Goal: Task Accomplishment & Management: Complete application form

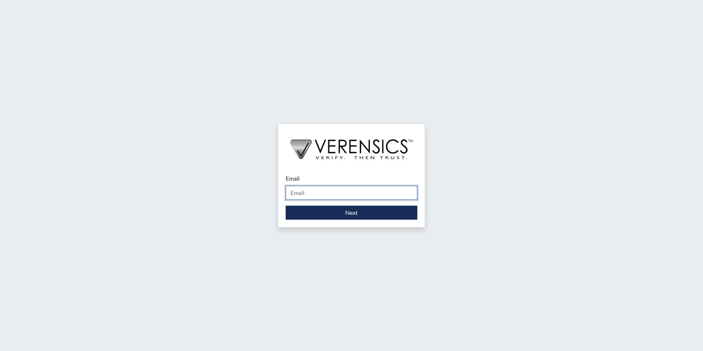
click at [344, 192] on input "Email" at bounding box center [352, 193] width 132 height 14
click at [347, 192] on input "Email" at bounding box center [352, 193] width 132 height 14
type input "[PERSON_NAME][EMAIL_ADDRESS][PERSON_NAME][DOMAIN_NAME]"
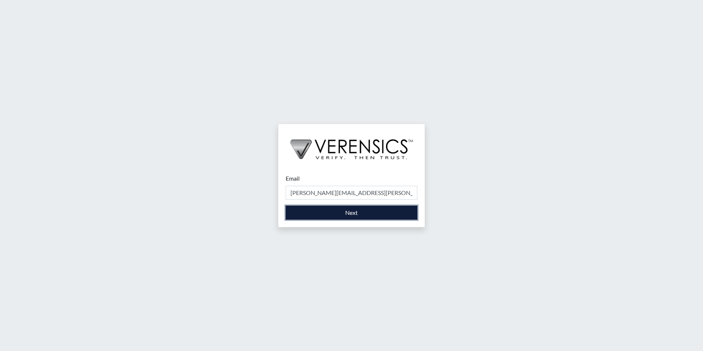
click at [337, 214] on button "Next" at bounding box center [352, 212] width 132 height 14
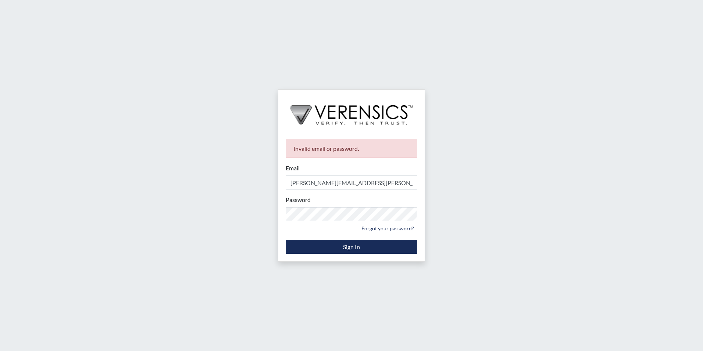
click at [349, 223] on small "Forgot your password?" at bounding box center [352, 227] width 132 height 11
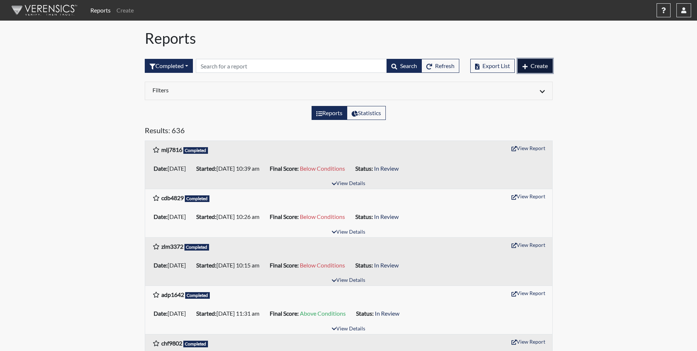
click at [533, 65] on span "Create" at bounding box center [539, 65] width 17 height 7
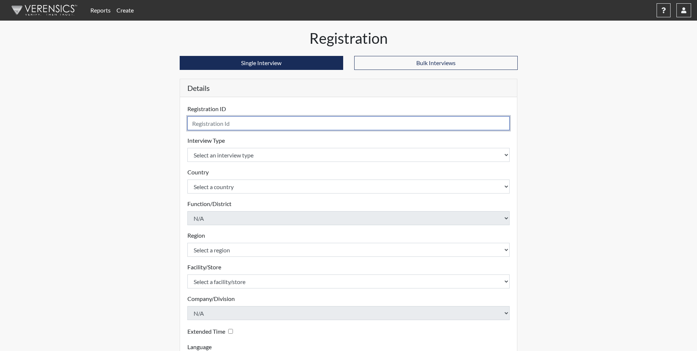
click at [240, 122] on input "text" at bounding box center [348, 123] width 323 height 14
type input "ekh4542"
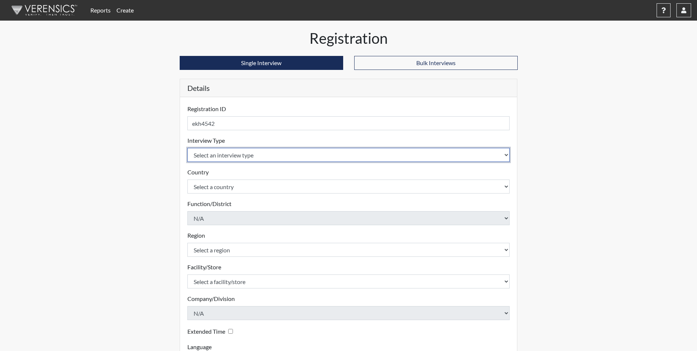
click at [236, 155] on select "Select an interview type Corrections Pre-Employment" at bounding box center [348, 155] width 323 height 14
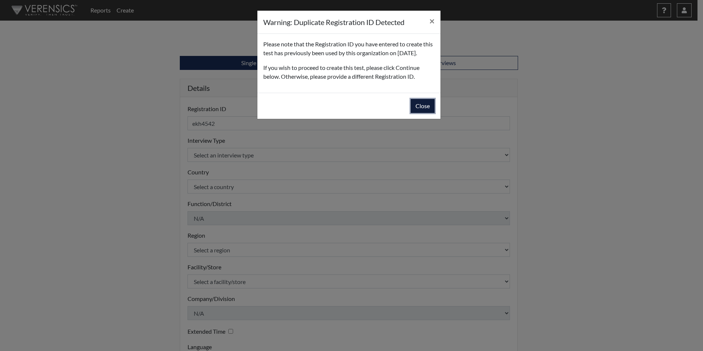
click at [427, 113] on button "Close" at bounding box center [423, 106] width 24 height 14
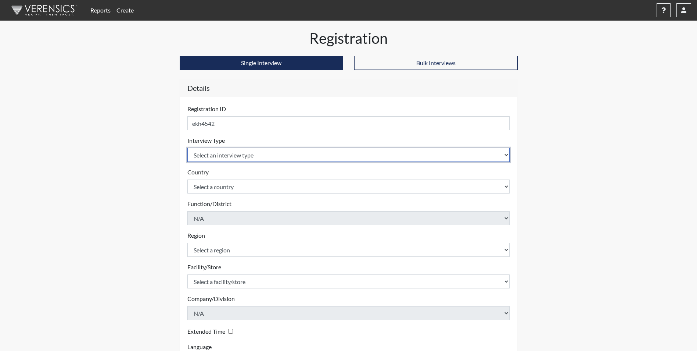
click at [240, 155] on select "Select an interview type Corrections Pre-Employment" at bounding box center [348, 155] width 323 height 14
select select "ff733e93-e1bf-11ea-9c9f-0eff0cf7eb8f"
click at [187, 148] on select "Select an interview type Corrections Pre-Employment" at bounding box center [348, 155] width 323 height 14
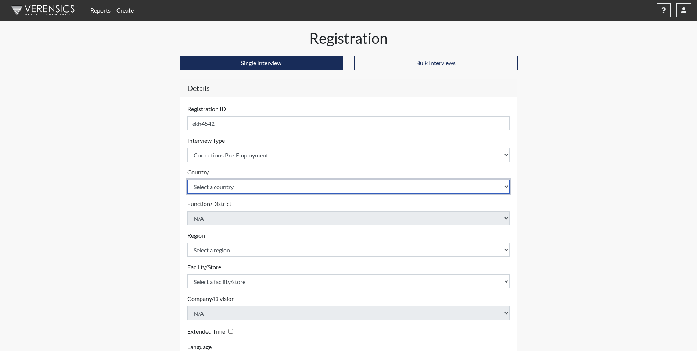
click at [237, 182] on select "Select a country [GEOGRAPHIC_DATA] [GEOGRAPHIC_DATA]" at bounding box center [348, 186] width 323 height 14
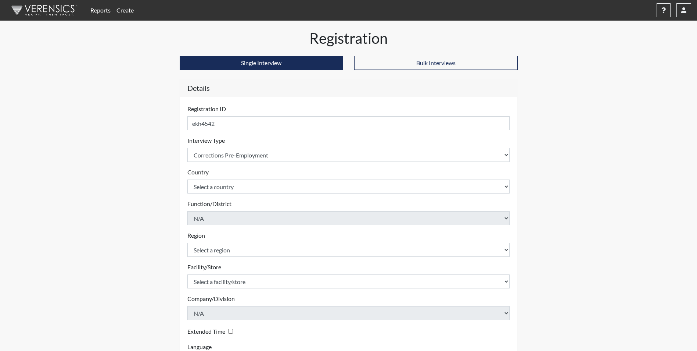
click at [237, 194] on form "Registration ID ekh4542 Please provide a registration ID. Interview Type Select…" at bounding box center [348, 236] width 323 height 264
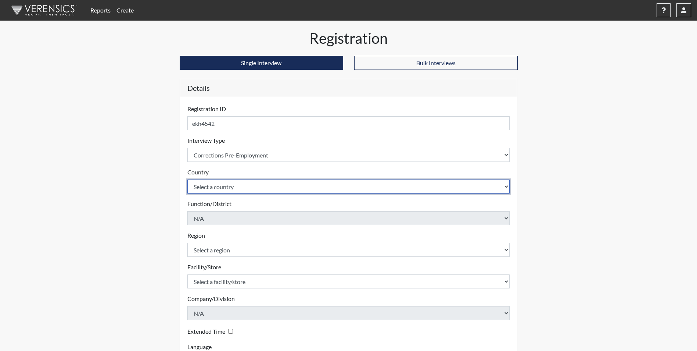
click at [239, 186] on select "Select a country [GEOGRAPHIC_DATA] [GEOGRAPHIC_DATA]" at bounding box center [348, 186] width 323 height 14
select select "united-states-of-[GEOGRAPHIC_DATA]"
click at [187, 179] on select "Select a country [GEOGRAPHIC_DATA] [GEOGRAPHIC_DATA]" at bounding box center [348, 186] width 323 height 14
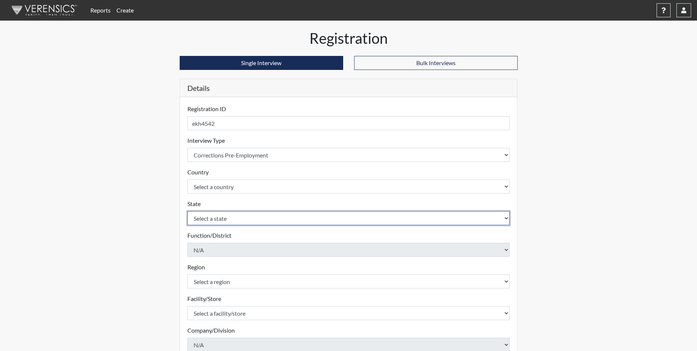
click at [235, 221] on select "Select a state [US_STATE] [US_STATE] [US_STATE] [US_STATE] [US_STATE] [US_STATE…" at bounding box center [348, 218] width 323 height 14
select select "GA"
click at [187, 211] on select "Select a state [US_STATE] [US_STATE] [US_STATE] [US_STATE] [US_STATE] [US_STATE…" at bounding box center [348, 218] width 323 height 14
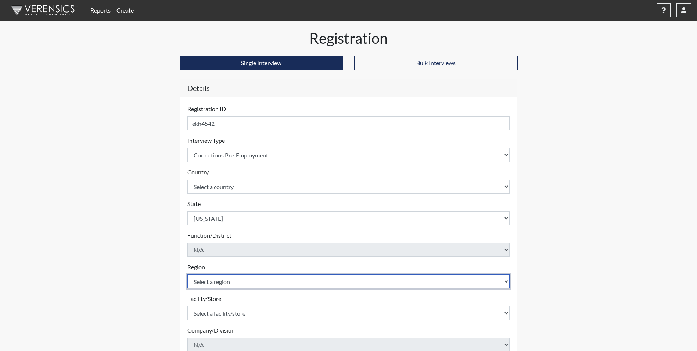
click at [217, 279] on select "Select a region [GEOGRAPHIC_DATA]" at bounding box center [348, 281] width 323 height 14
select select "51976826-f18e-4b67-8d3b-b0a0fa2f97ff"
click at [187, 274] on select "Select a region [GEOGRAPHIC_DATA]" at bounding box center [348, 281] width 323 height 14
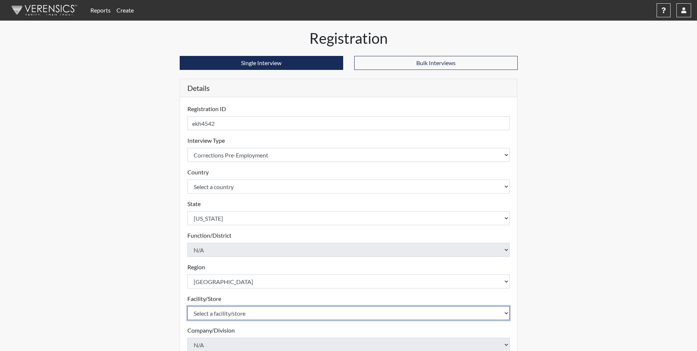
click at [218, 313] on select "Select a facility/store [PERSON_NAME] [PERSON_NAME] PSATC" at bounding box center [348, 313] width 323 height 14
select select "2bf4b575-5263-4093-9a0c-a4d6e4f1d94a"
click at [187, 306] on select "Select a facility/store [PERSON_NAME] [PERSON_NAME] PSATC" at bounding box center [348, 313] width 323 height 14
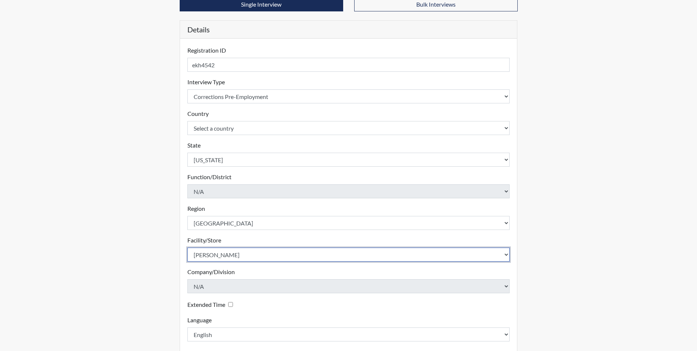
scroll to position [94, 0]
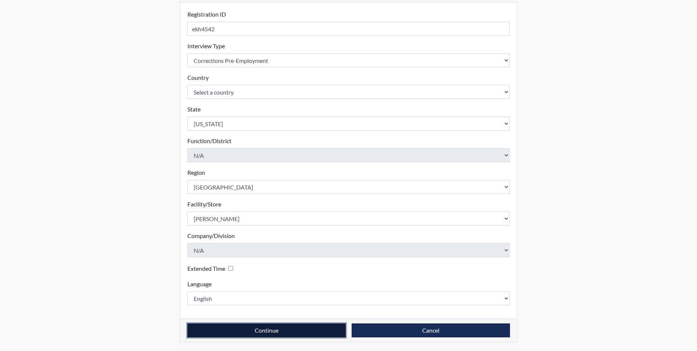
click at [295, 333] on button "Continue" at bounding box center [266, 330] width 158 height 14
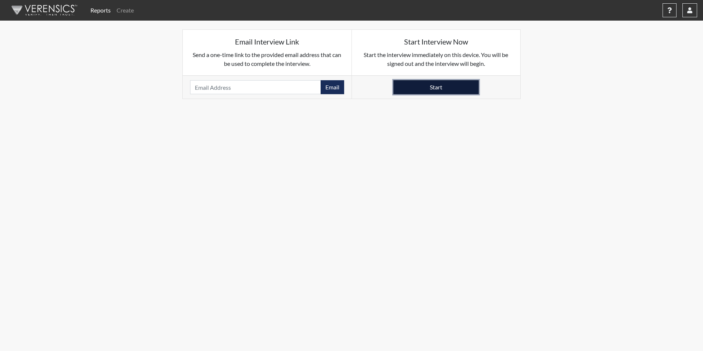
click at [450, 89] on button "Start" at bounding box center [435, 87] width 85 height 14
